Goal: Information Seeking & Learning: Learn about a topic

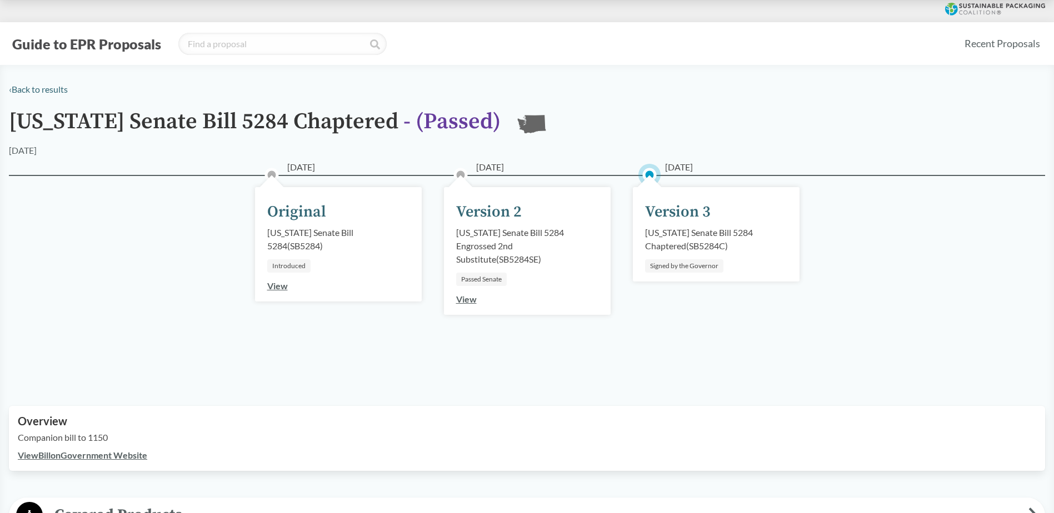
scroll to position [389, 0]
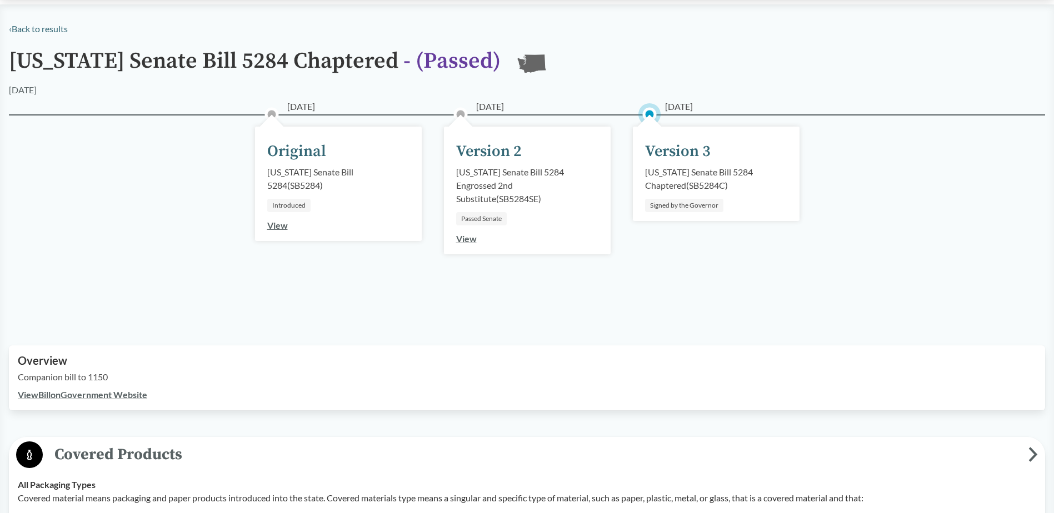
scroll to position [0, 0]
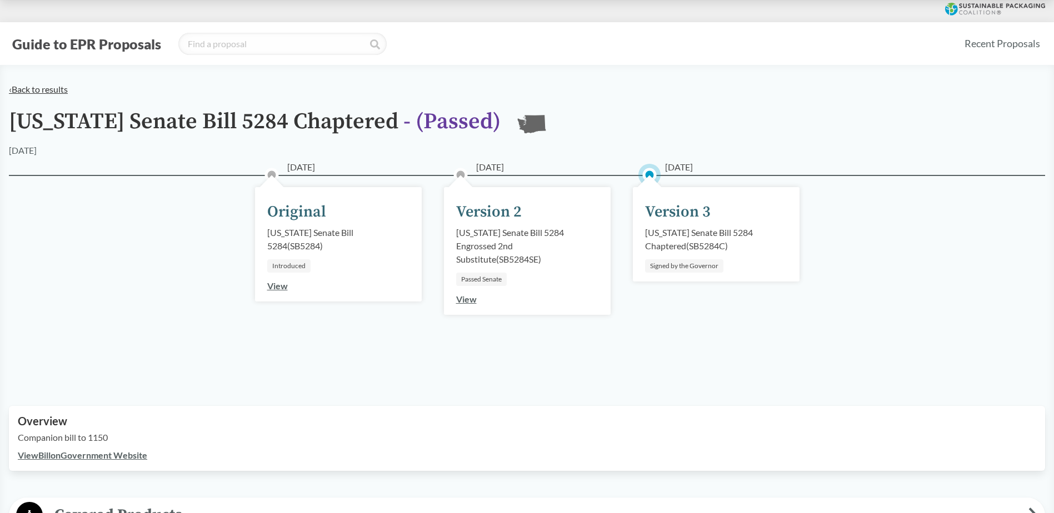
click at [54, 87] on link "‹ Back to results" at bounding box center [38, 89] width 59 height 11
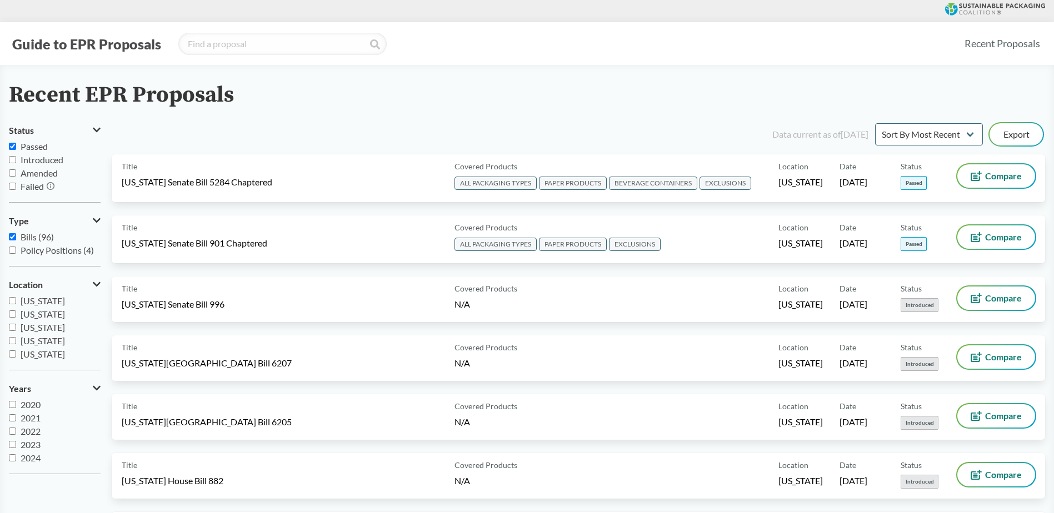
click at [28, 145] on span "Passed" at bounding box center [34, 146] width 27 height 11
click at [16, 145] on input "Passed" at bounding box center [12, 146] width 7 height 7
click at [16, 147] on label "Passed" at bounding box center [55, 146] width 92 height 13
click at [16, 147] on input "Passed" at bounding box center [12, 146] width 7 height 7
checkbox input "true"
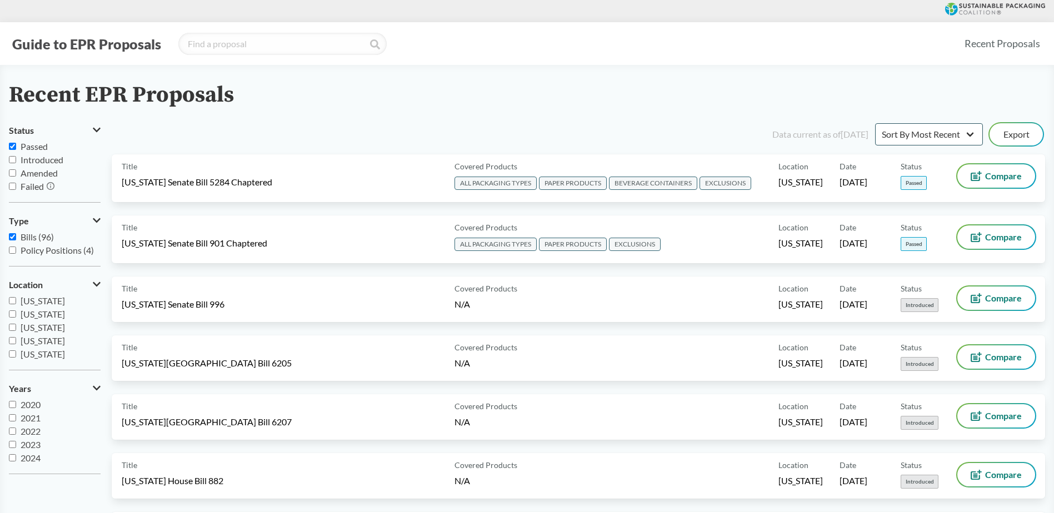
drag, startPoint x: 963, startPoint y: 119, endPoint x: 959, endPoint y: 128, distance: 9.2
click at [955, 132] on select "Sort By Most Recent Sort By Status" at bounding box center [929, 134] width 108 height 22
select select "Sort By Status"
click at [875, 123] on select "Sort By Most Recent Sort By Status" at bounding box center [929, 134] width 108 height 22
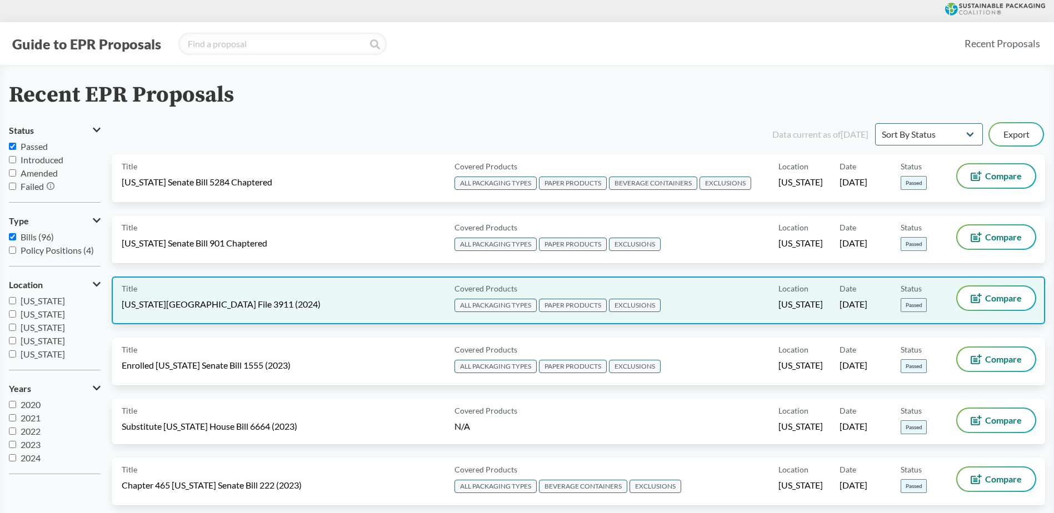
click at [189, 291] on div "Title [US_STATE][GEOGRAPHIC_DATA] File 3911 (2024)" at bounding box center [286, 301] width 328 height 28
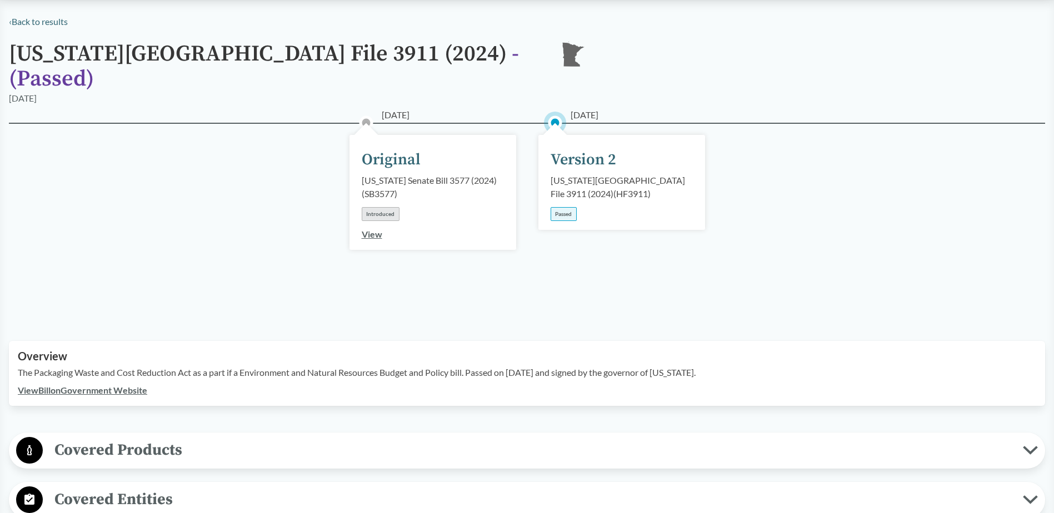
scroll to position [167, 0]
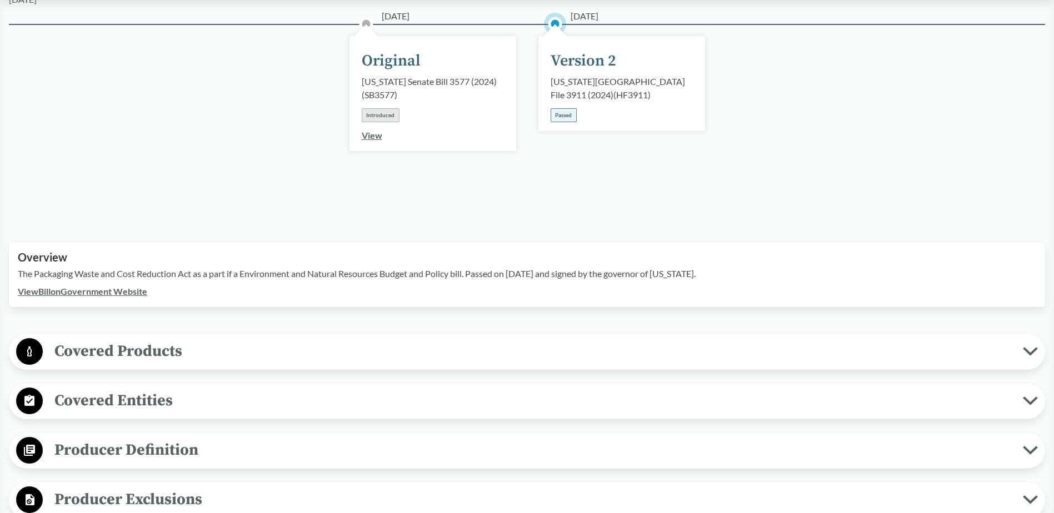
click at [146, 339] on span "Covered Products" at bounding box center [533, 351] width 980 height 25
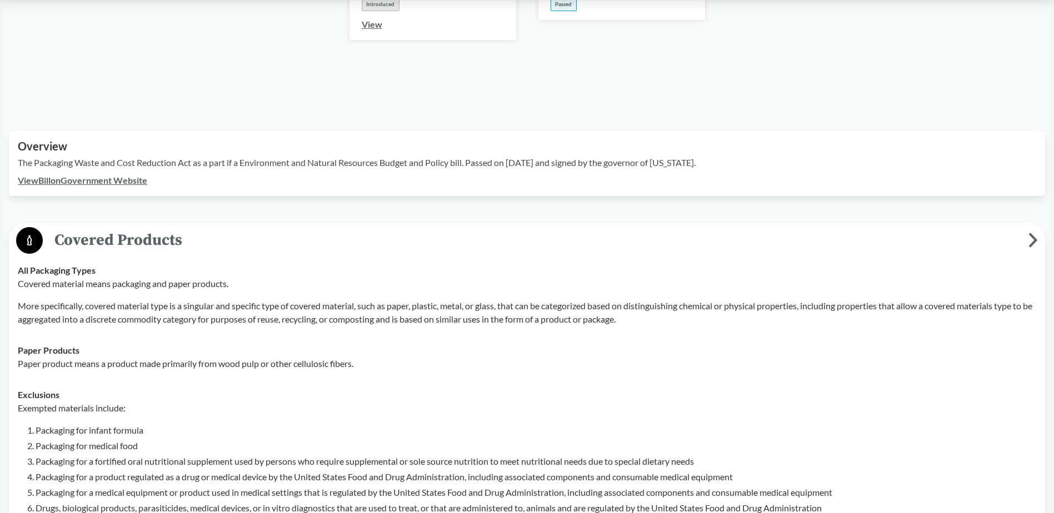
scroll to position [500, 0]
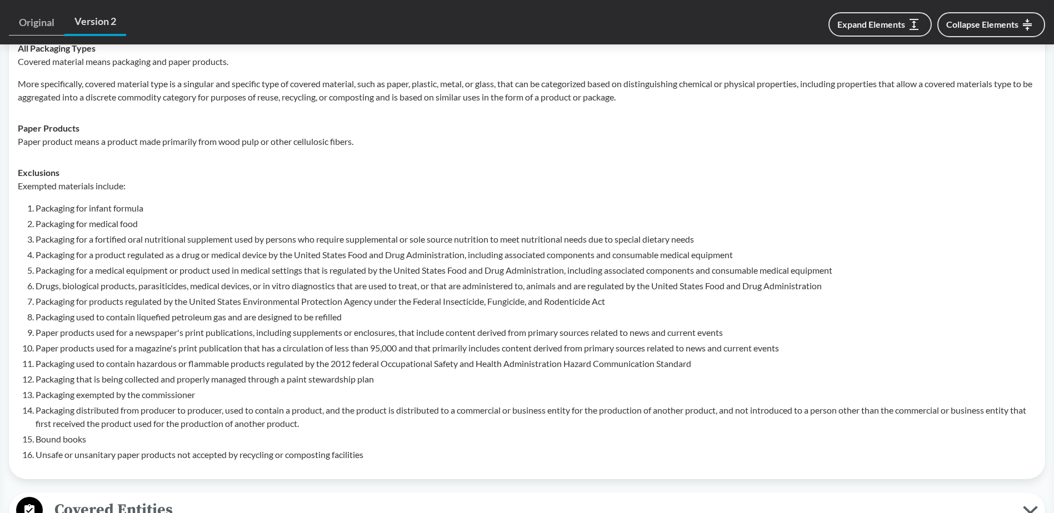
drag, startPoint x: 483, startPoint y: 472, endPoint x: 477, endPoint y: 472, distance: 6.1
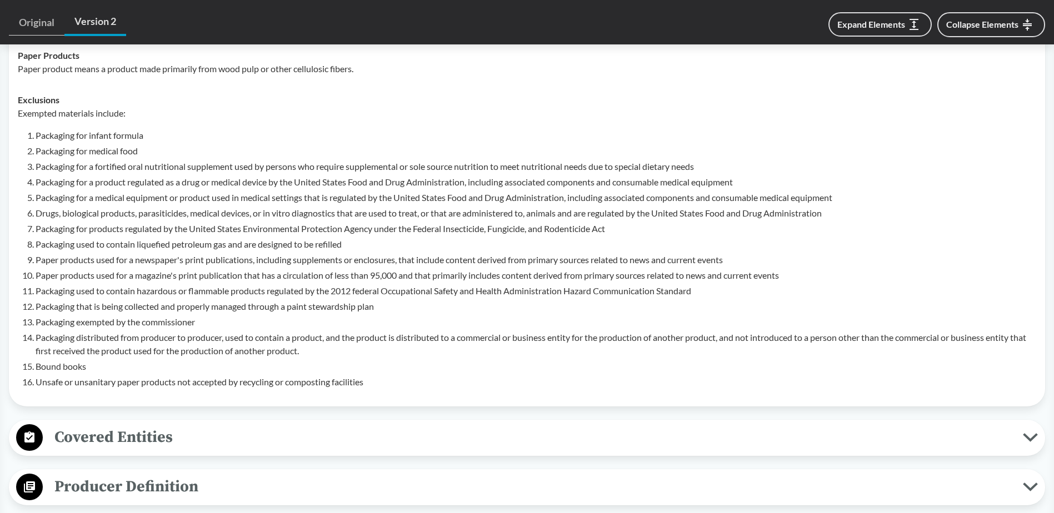
scroll to position [722, 0]
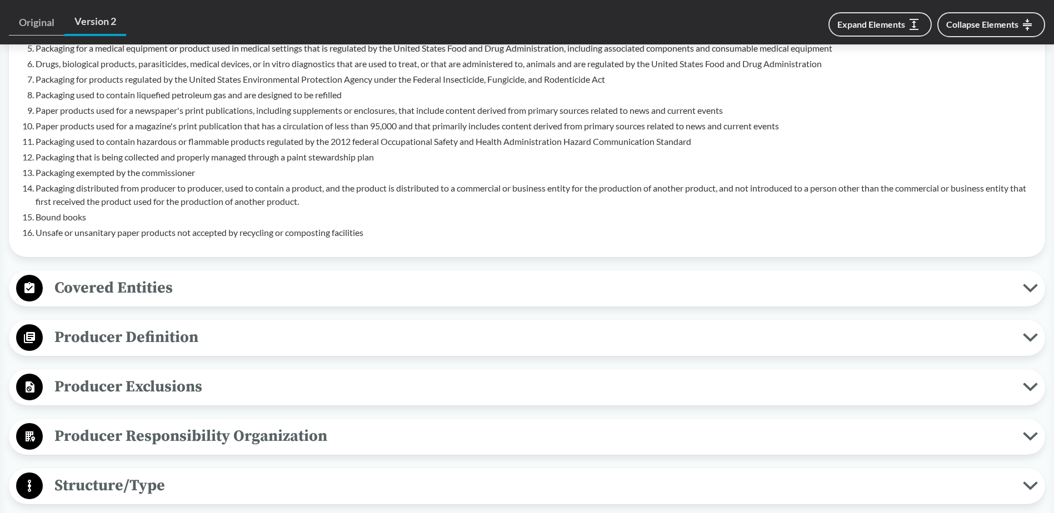
click at [173, 276] on span "Covered Entities" at bounding box center [533, 288] width 980 height 25
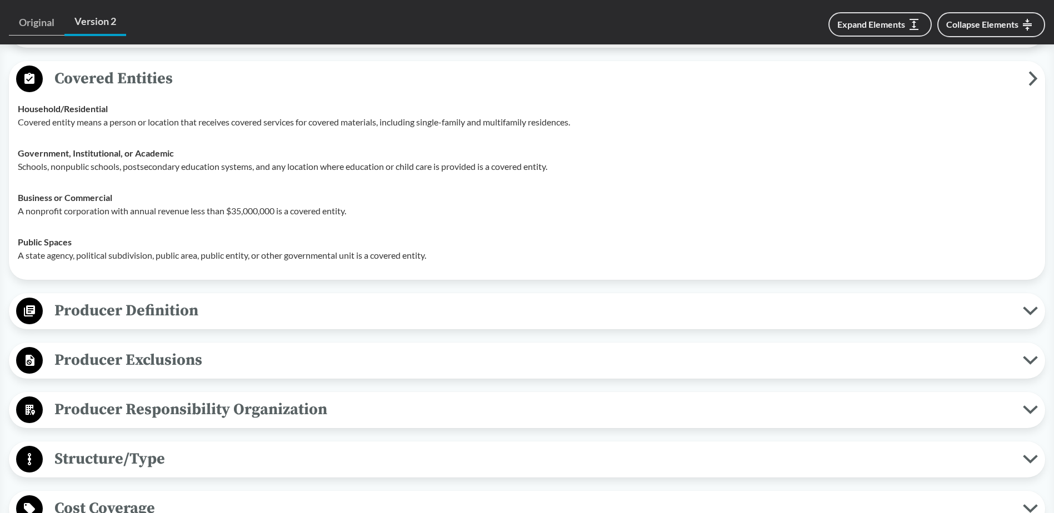
scroll to position [944, 0]
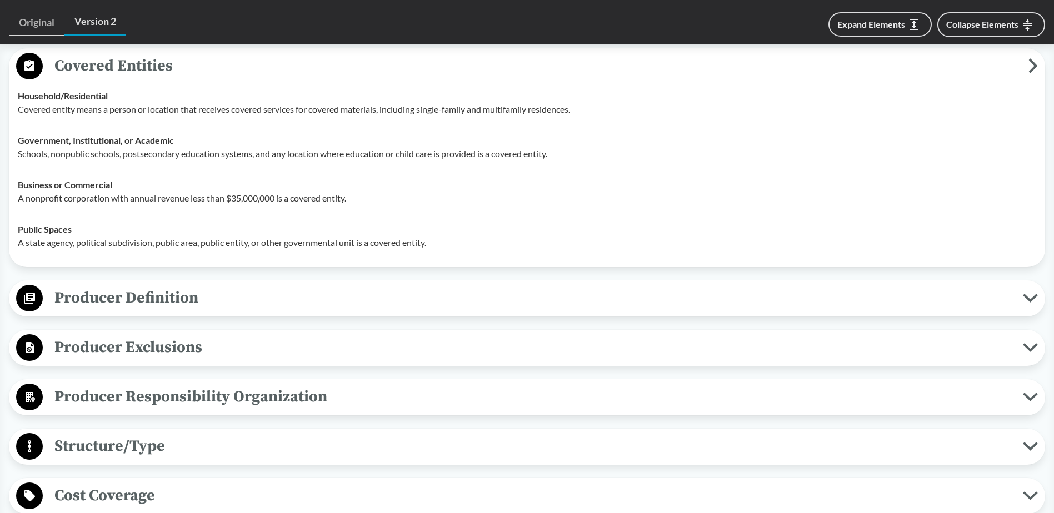
click at [156, 286] on span "Producer Definition" at bounding box center [533, 298] width 980 height 25
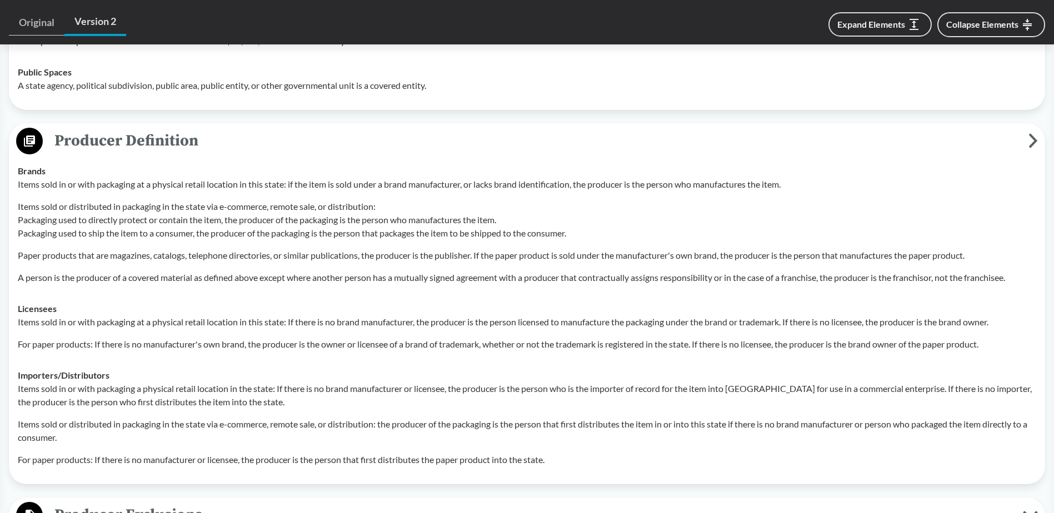
scroll to position [1166, 0]
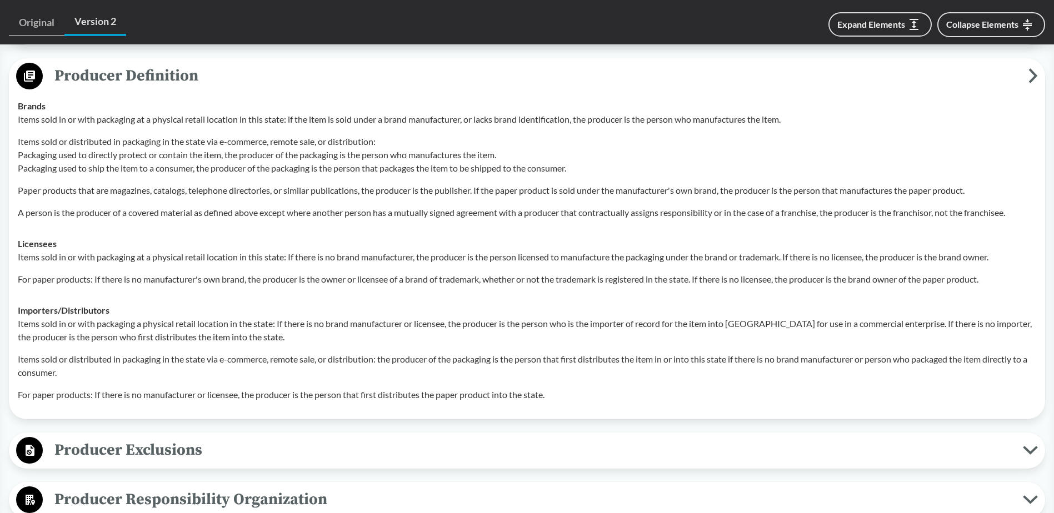
click at [271, 443] on span "Producer Exclusions" at bounding box center [533, 450] width 980 height 25
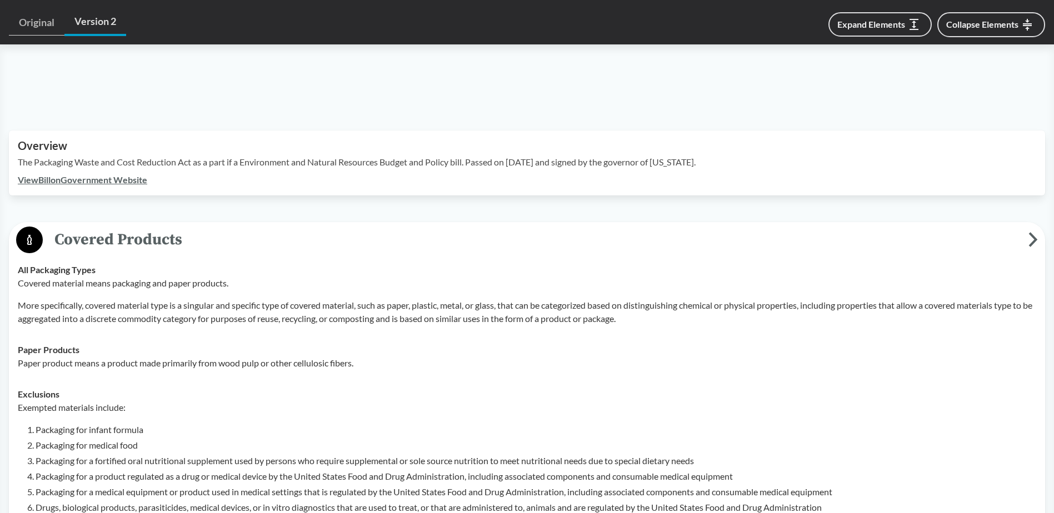
scroll to position [278, 0]
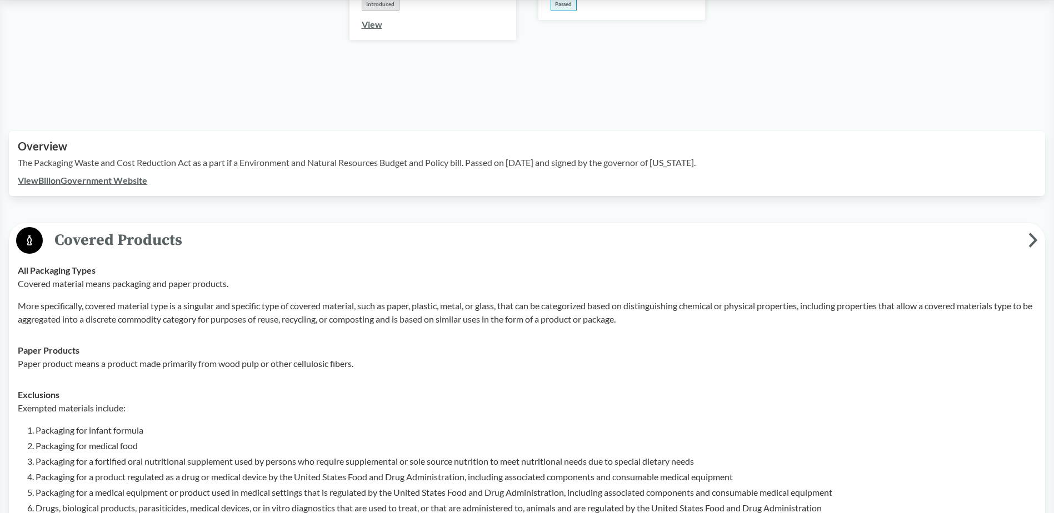
click at [121, 175] on link "View Bill on Government Website" at bounding box center [82, 180] width 129 height 11
